Goal: Task Accomplishment & Management: Use online tool/utility

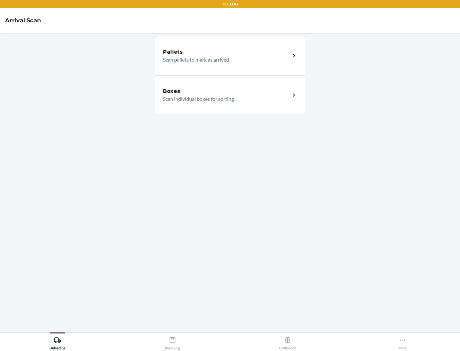
click at [226, 91] on div "Boxes" at bounding box center [226, 92] width 127 height 8
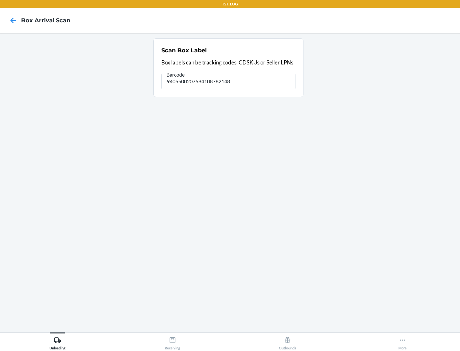
type input "9405500207584108782148"
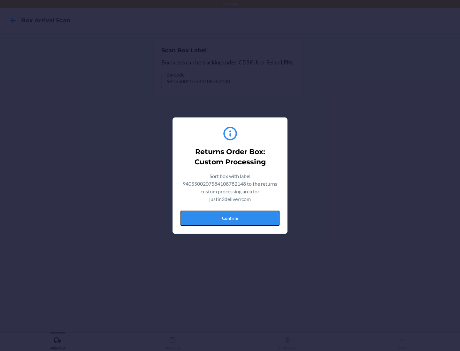
click at [230, 218] on button "Confirm" at bounding box center [229, 218] width 99 height 15
